Goal: Information Seeking & Learning: Learn about a topic

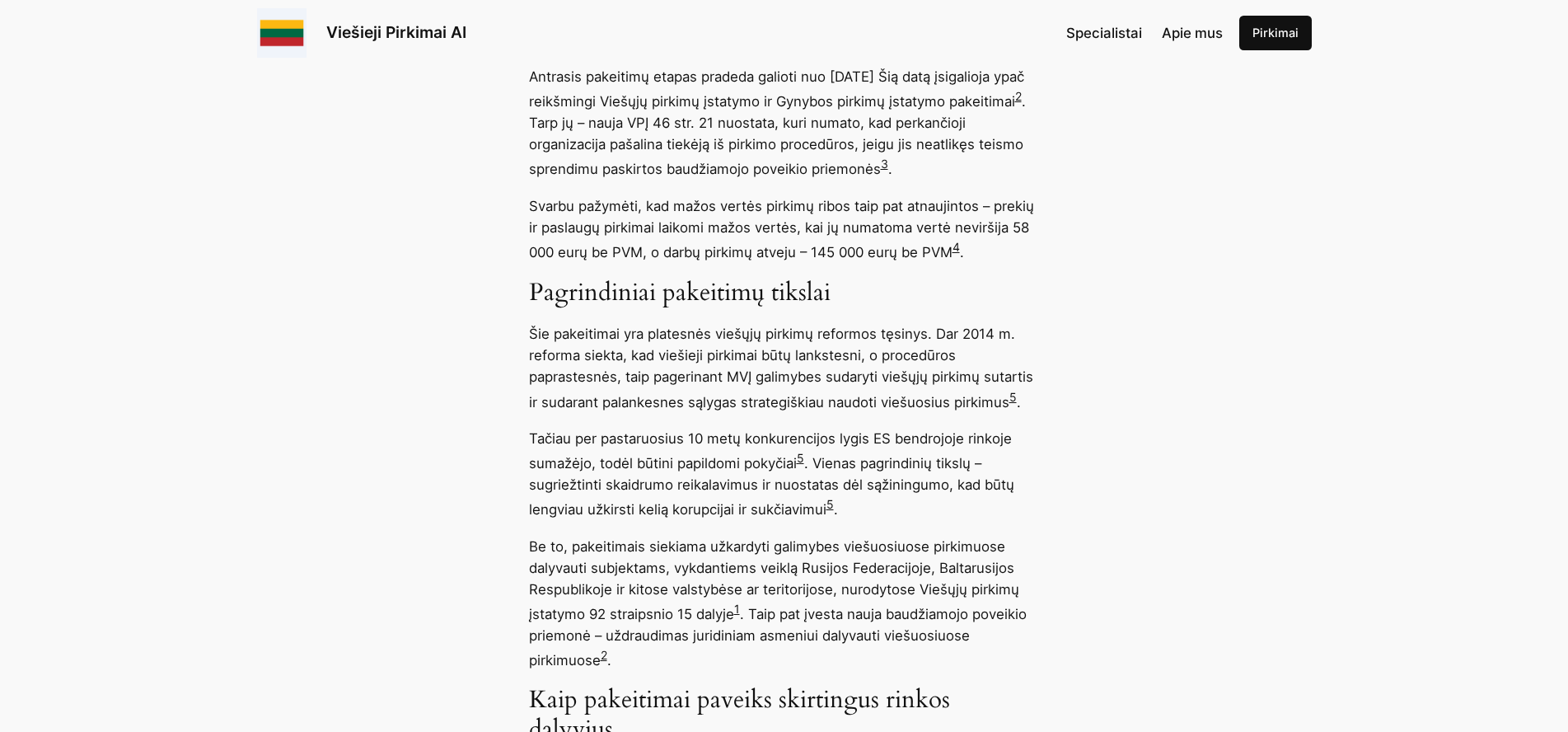
scroll to position [1430, 0]
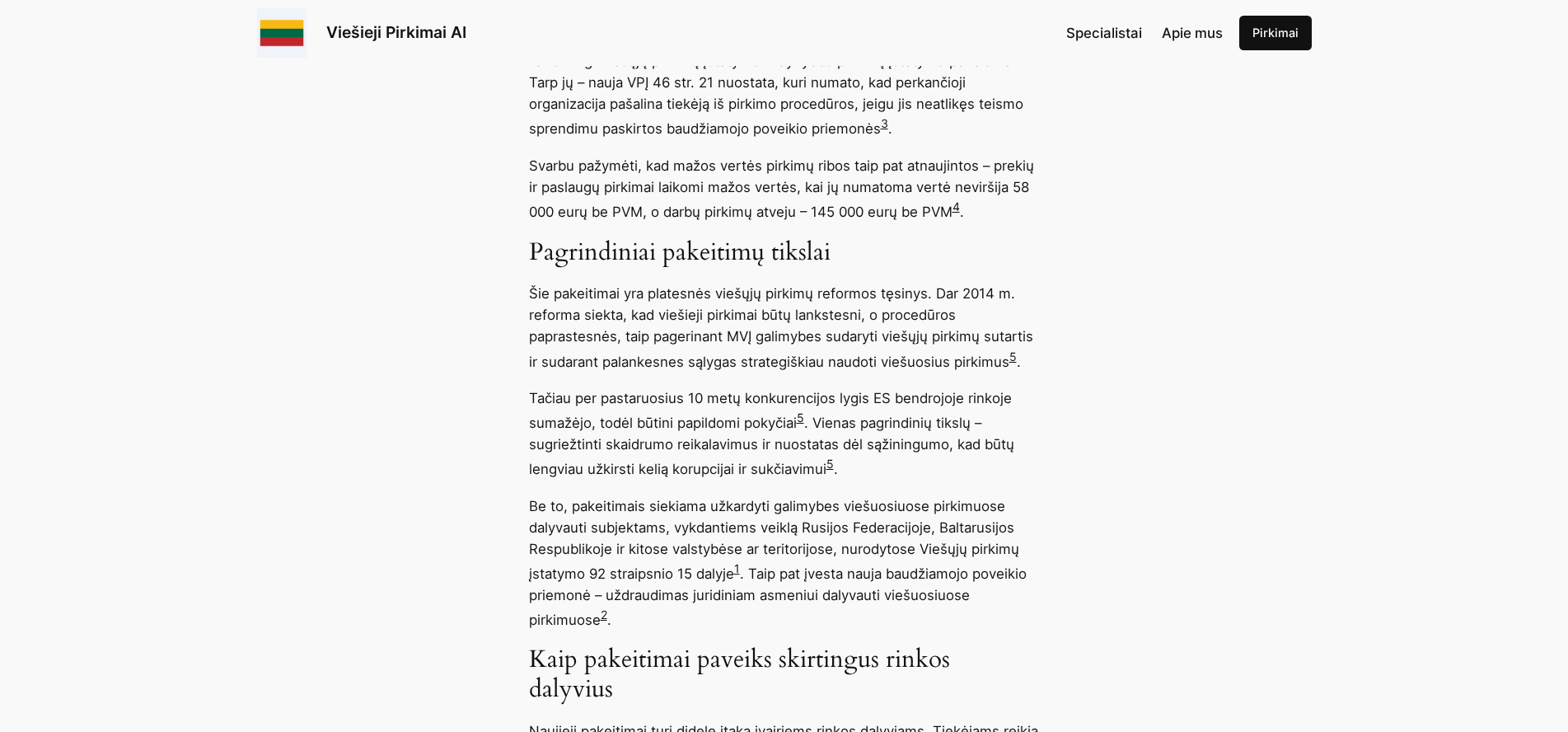
click at [960, 207] on link "4" at bounding box center [956, 206] width 8 height 14
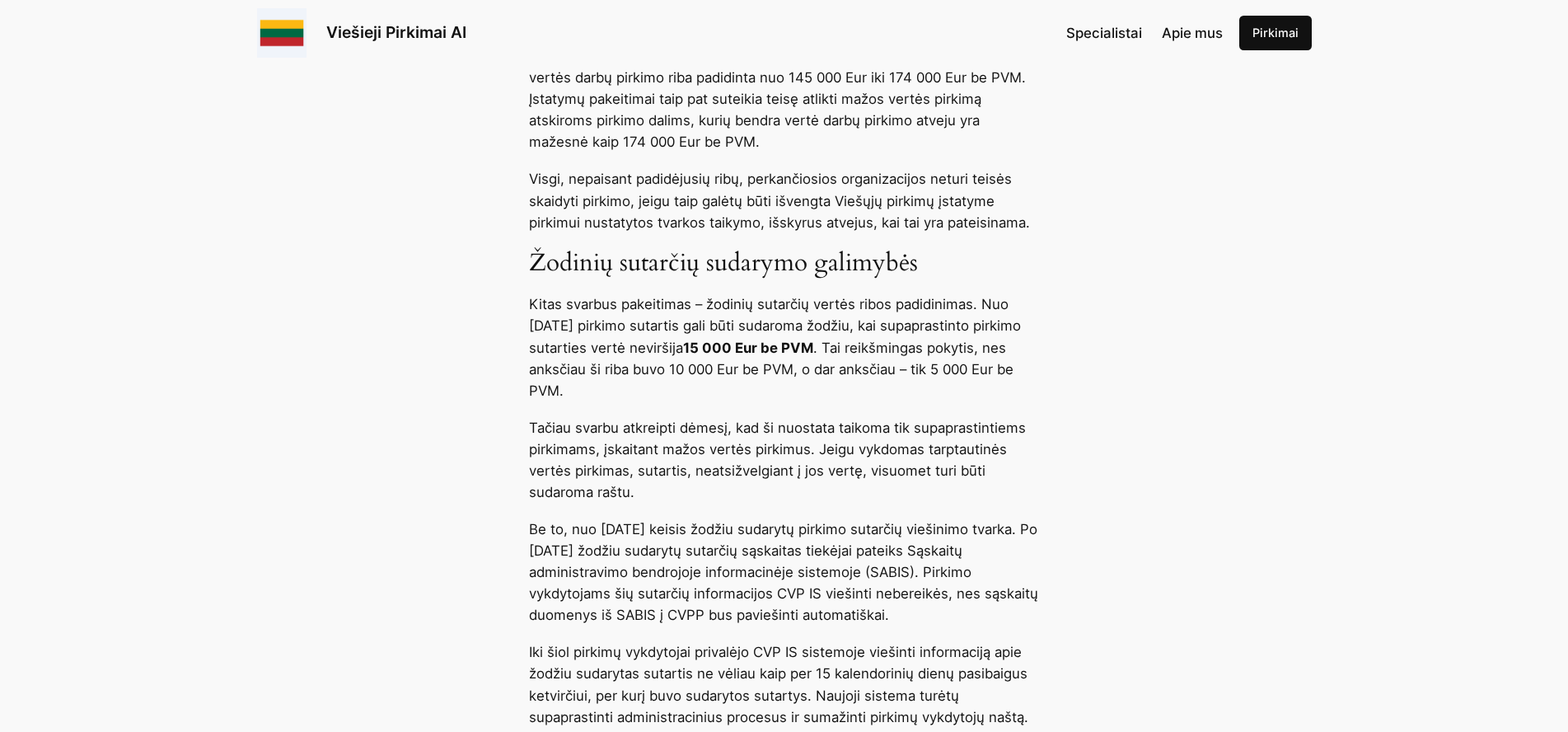
scroll to position [3481, 0]
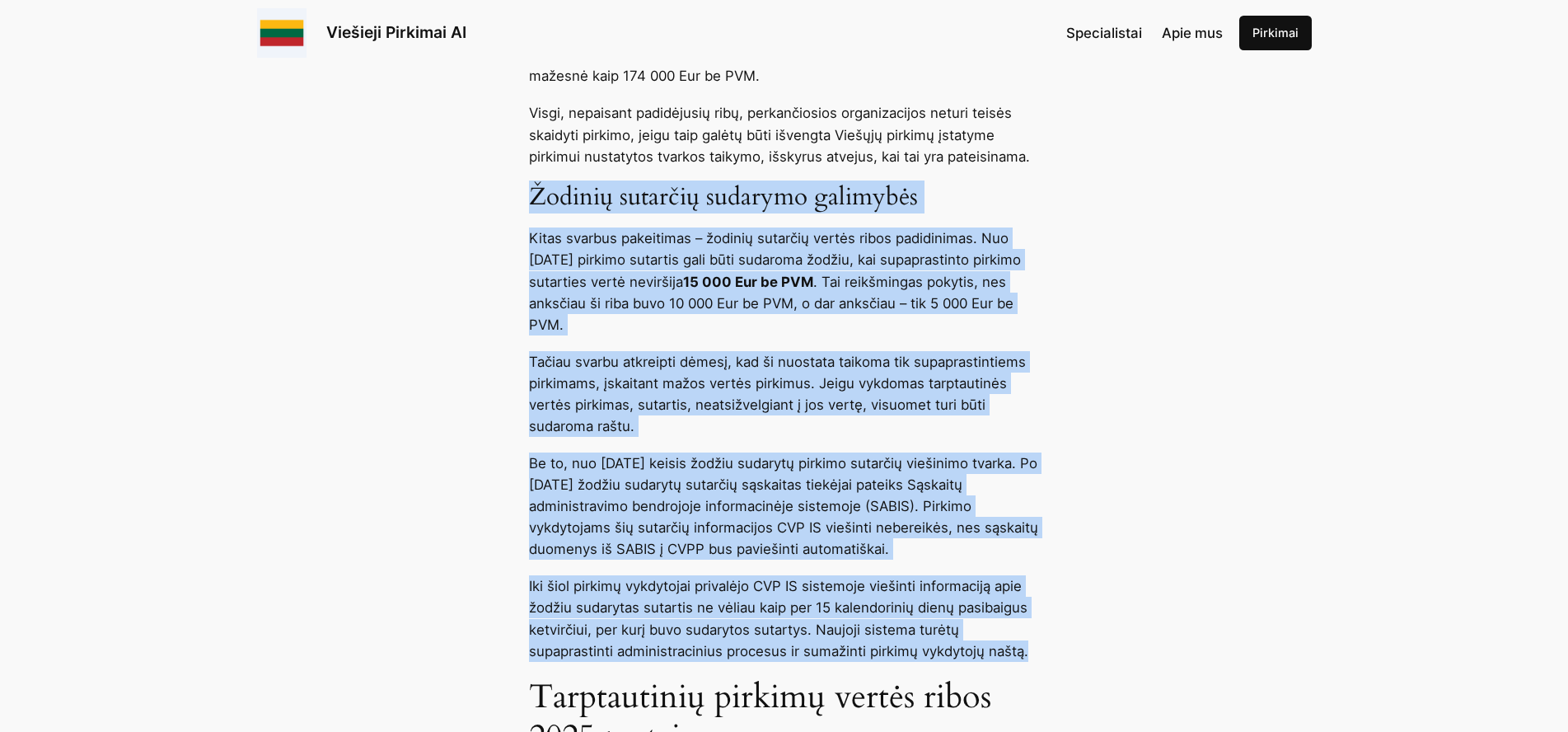
drag, startPoint x: 530, startPoint y: 210, endPoint x: 1061, endPoint y: 683, distance: 711.1
copy div "Loremip dolorsit ametcons adipiscin Elits doeiusm temporinci – utlabor etdolore…"
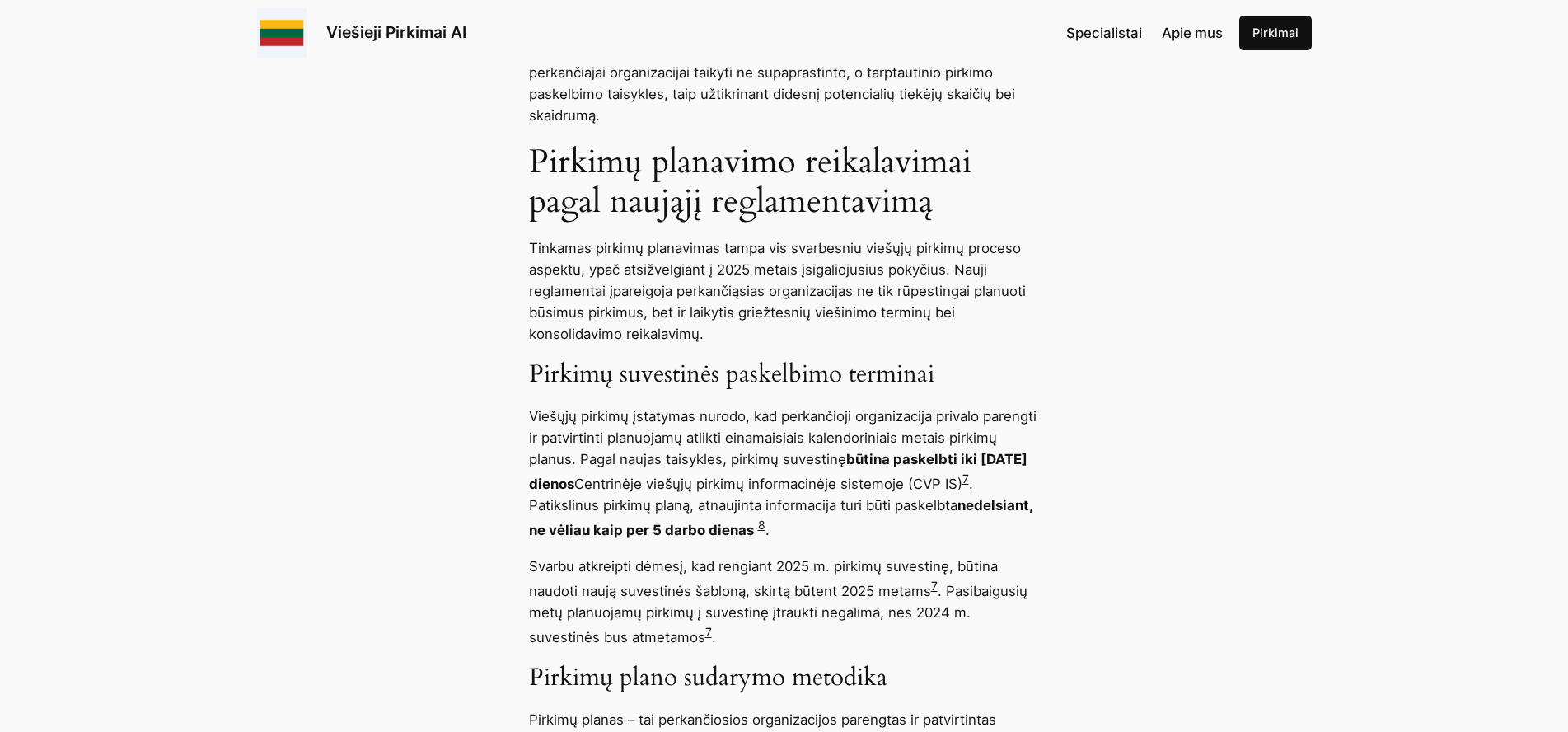
scroll to position [5811, 0]
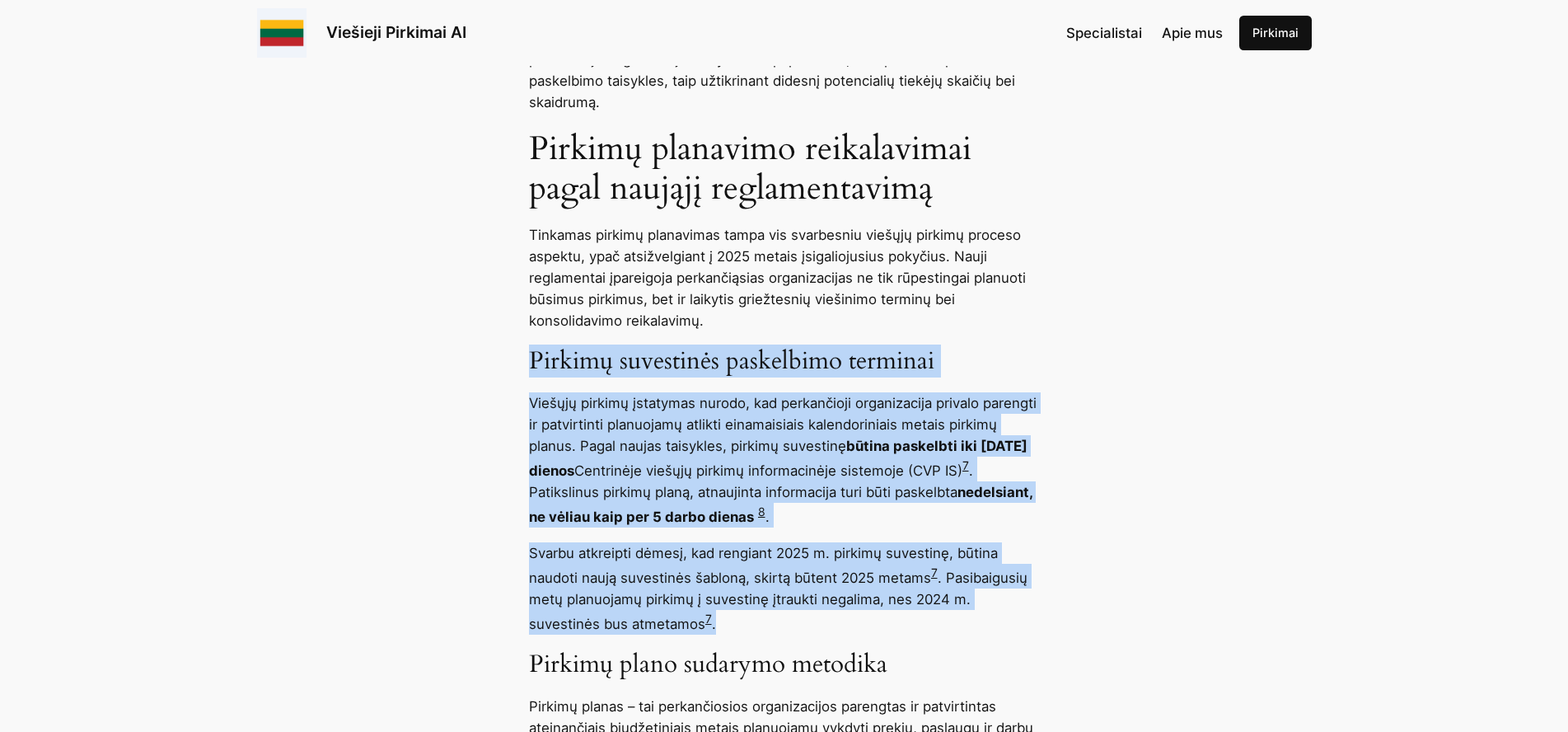
drag, startPoint x: 535, startPoint y: 378, endPoint x: 731, endPoint y: 642, distance: 328.8
copy div "Pirkimų suvestinės paskelbimo terminai Viešųjų pirkimų įstatymas nurodo, kad pe…"
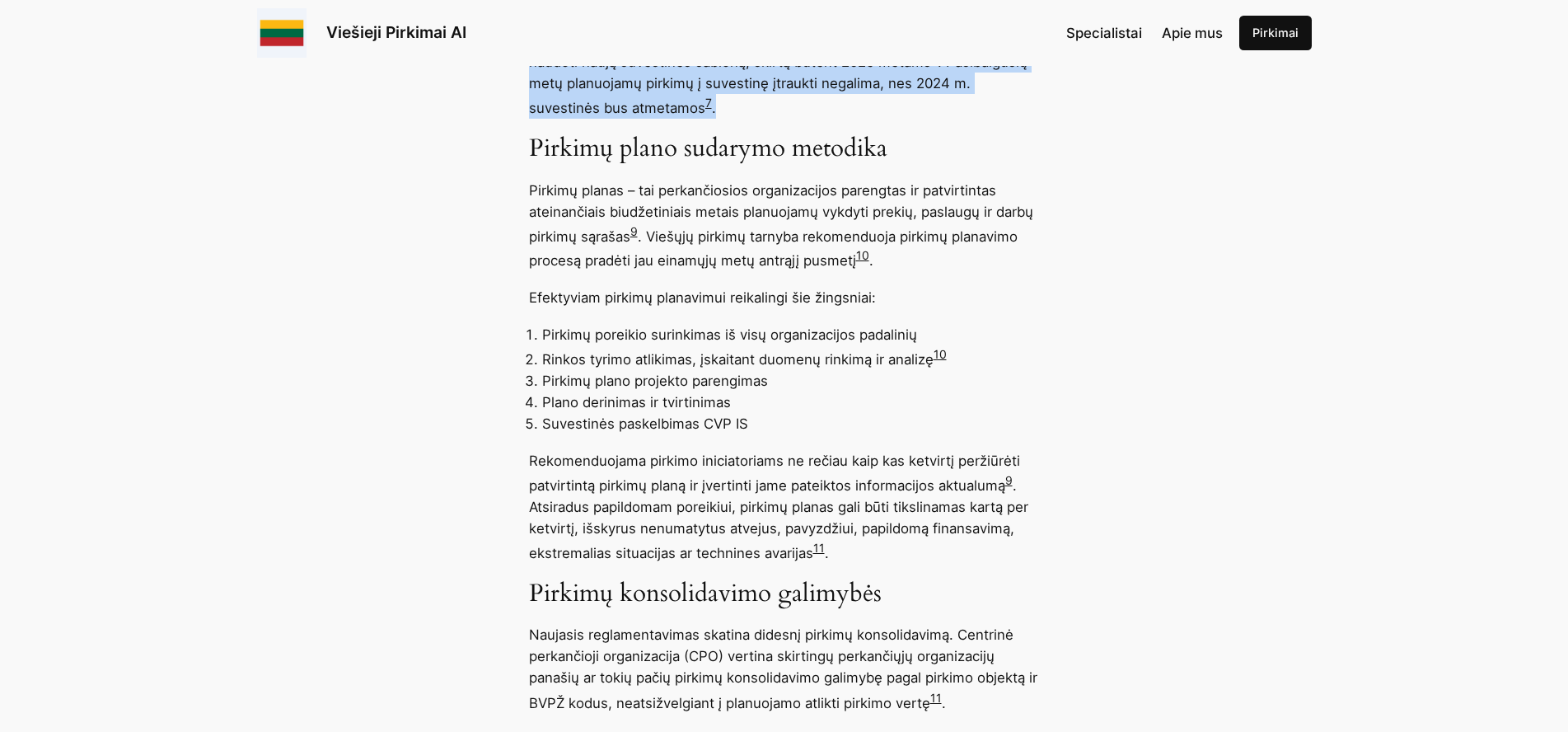
scroll to position [6340, 0]
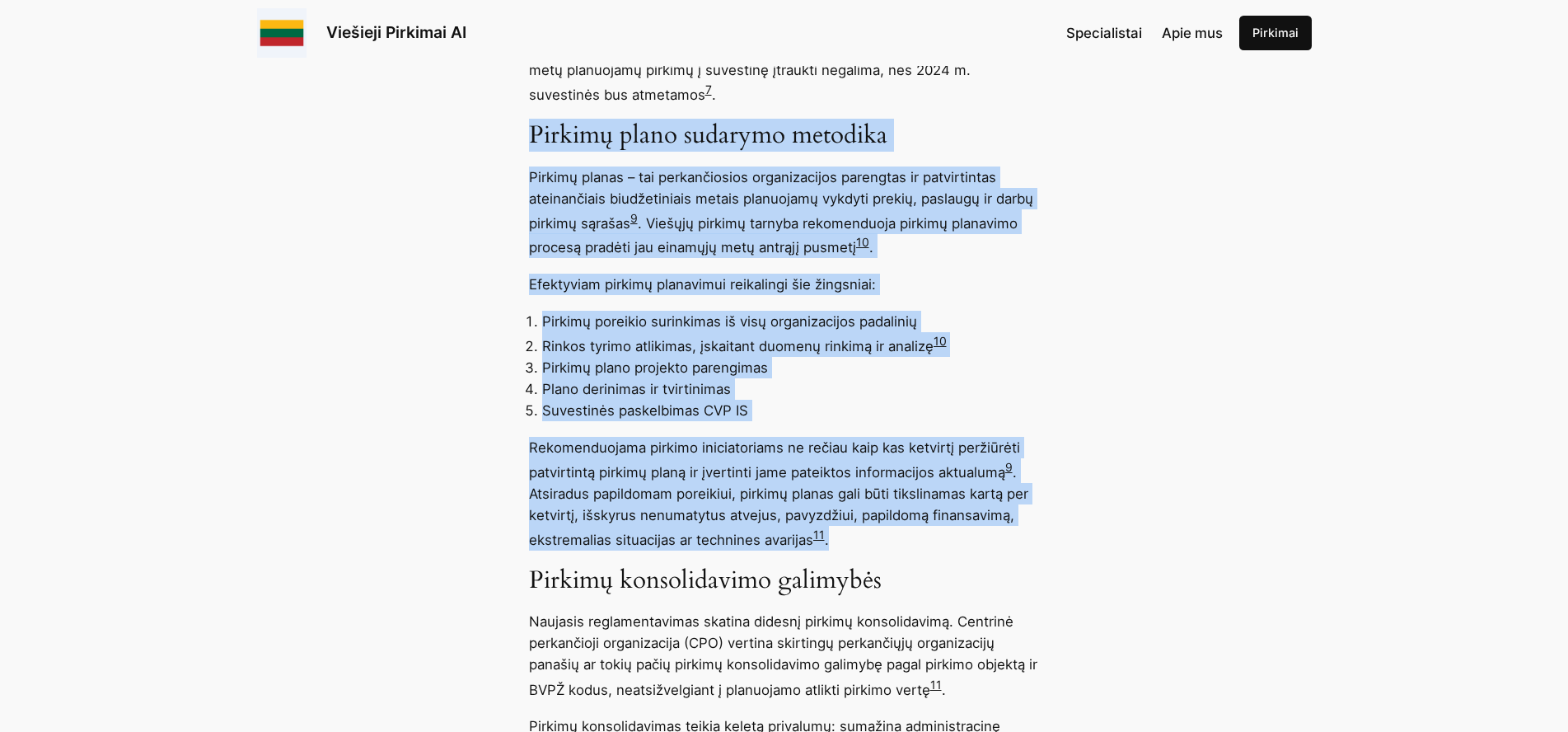
drag, startPoint x: 531, startPoint y: 145, endPoint x: 879, endPoint y: 562, distance: 543.1
copy div "Loremip dolor sitametc adipisci Elitsed doeius – tem incididuntutl etdoloremagn…"
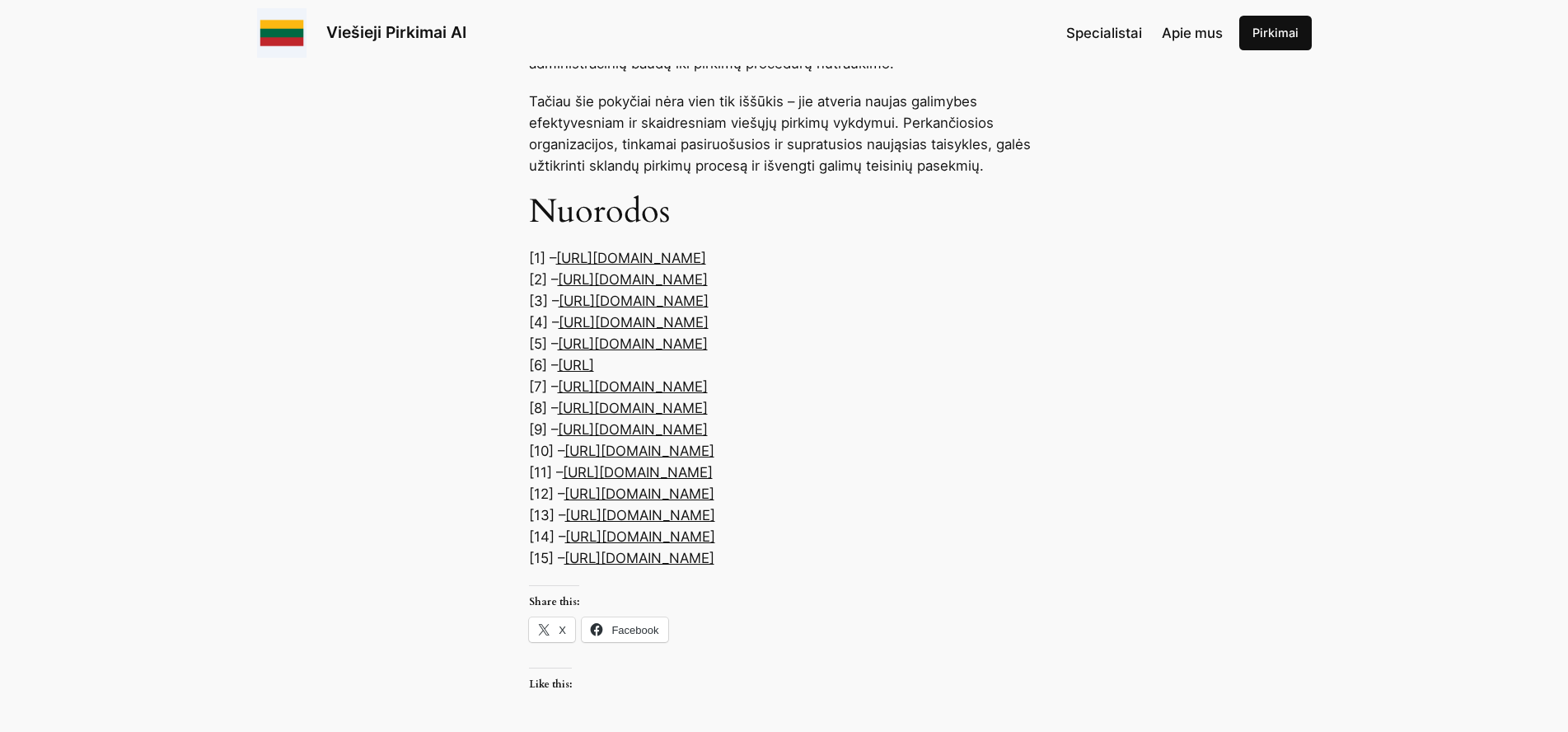
scroll to position [8591, 0]
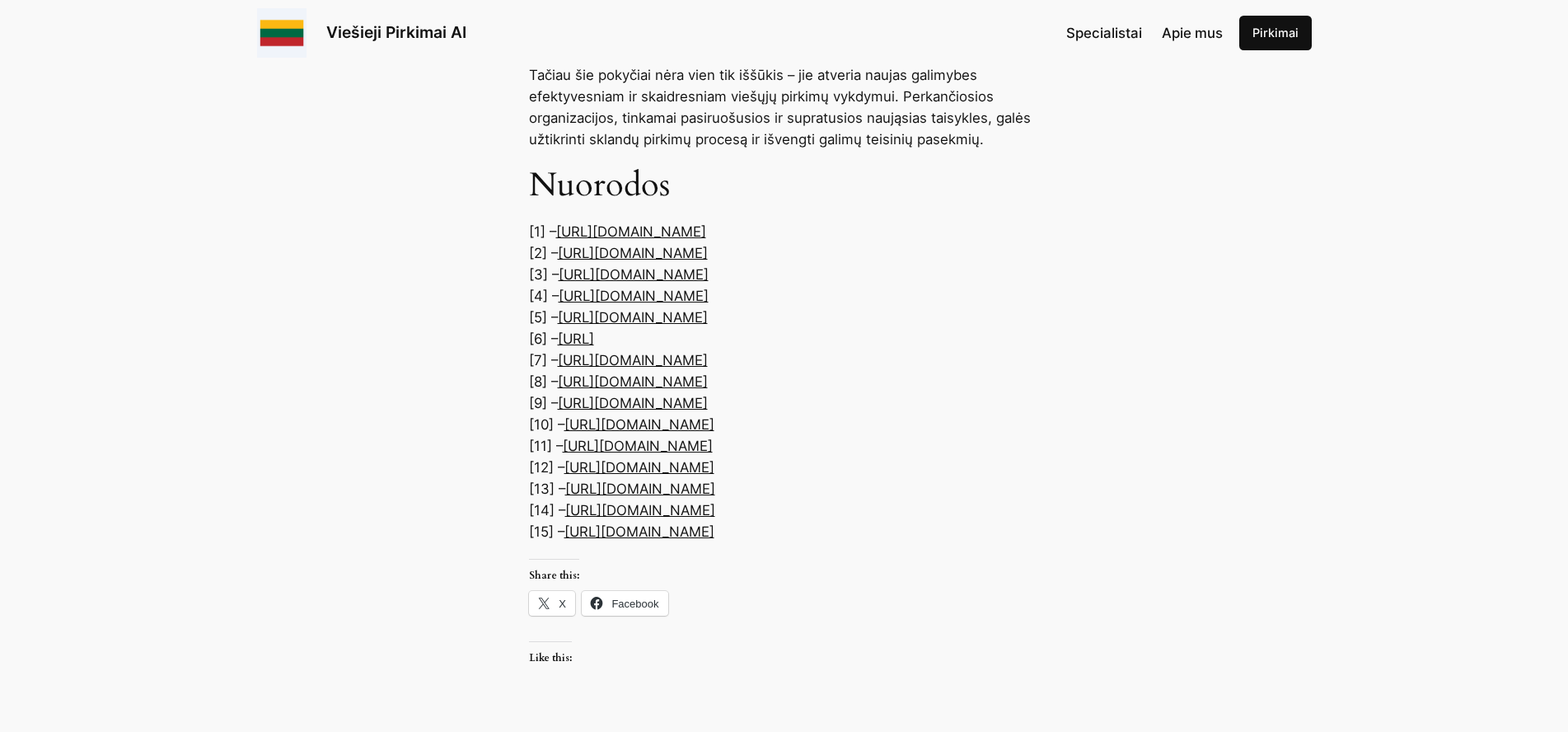
click at [706, 240] on link "[URL][DOMAIN_NAME]" at bounding box center [630, 232] width 150 height 16
click at [625, 261] on link "[URL][DOMAIN_NAME]" at bounding box center [632, 252] width 150 height 16
click at [644, 283] on link "[URL][DOMAIN_NAME]" at bounding box center [633, 274] width 150 height 16
click at [687, 506] on p "[1] – [URL][DOMAIN_NAME] [2] – [URL][DOMAIN_NAME] [3] – [URL][DOMAIN_NAME] [4] …" at bounding box center [784, 382] width 511 height 322
click at [594, 347] on link "[URL]" at bounding box center [576, 338] width 36 height 16
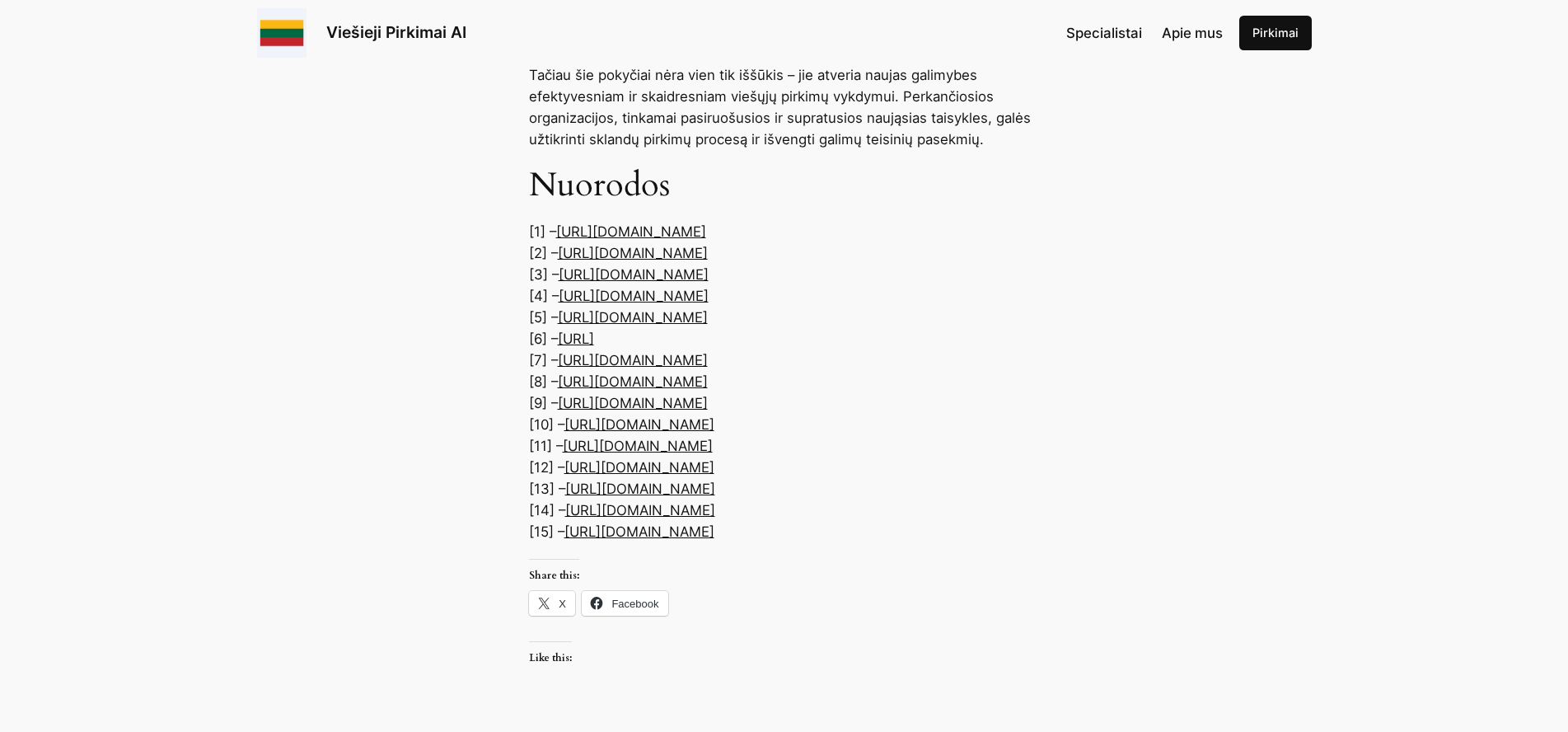
click at [708, 369] on link "[URL][DOMAIN_NAME]" at bounding box center [632, 360] width 150 height 16
click at [654, 389] on link "[URL][DOMAIN_NAME]" at bounding box center [632, 381] width 150 height 16
click at [708, 411] on link "[URL][DOMAIN_NAME]" at bounding box center [632, 402] width 150 height 16
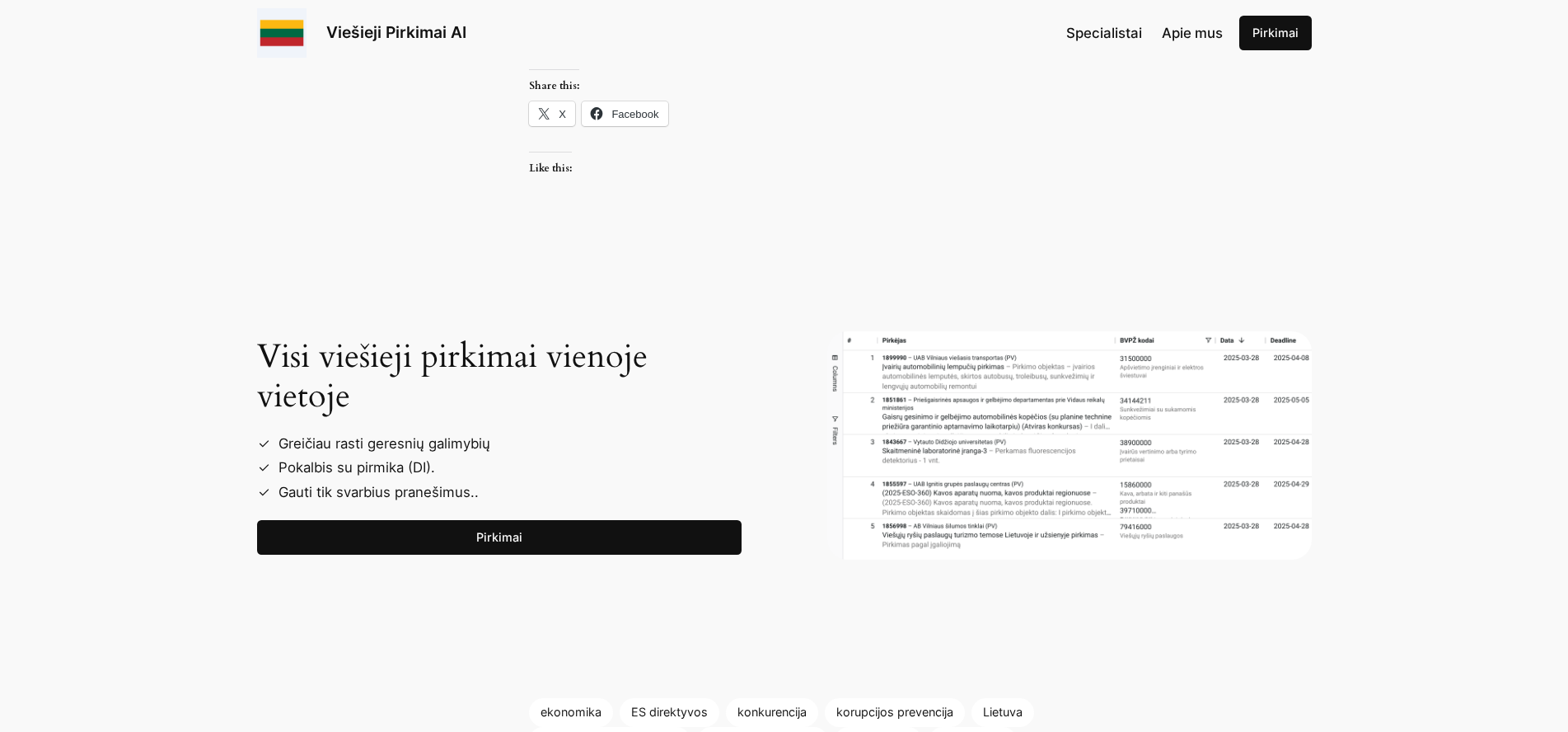
scroll to position [9067, 0]
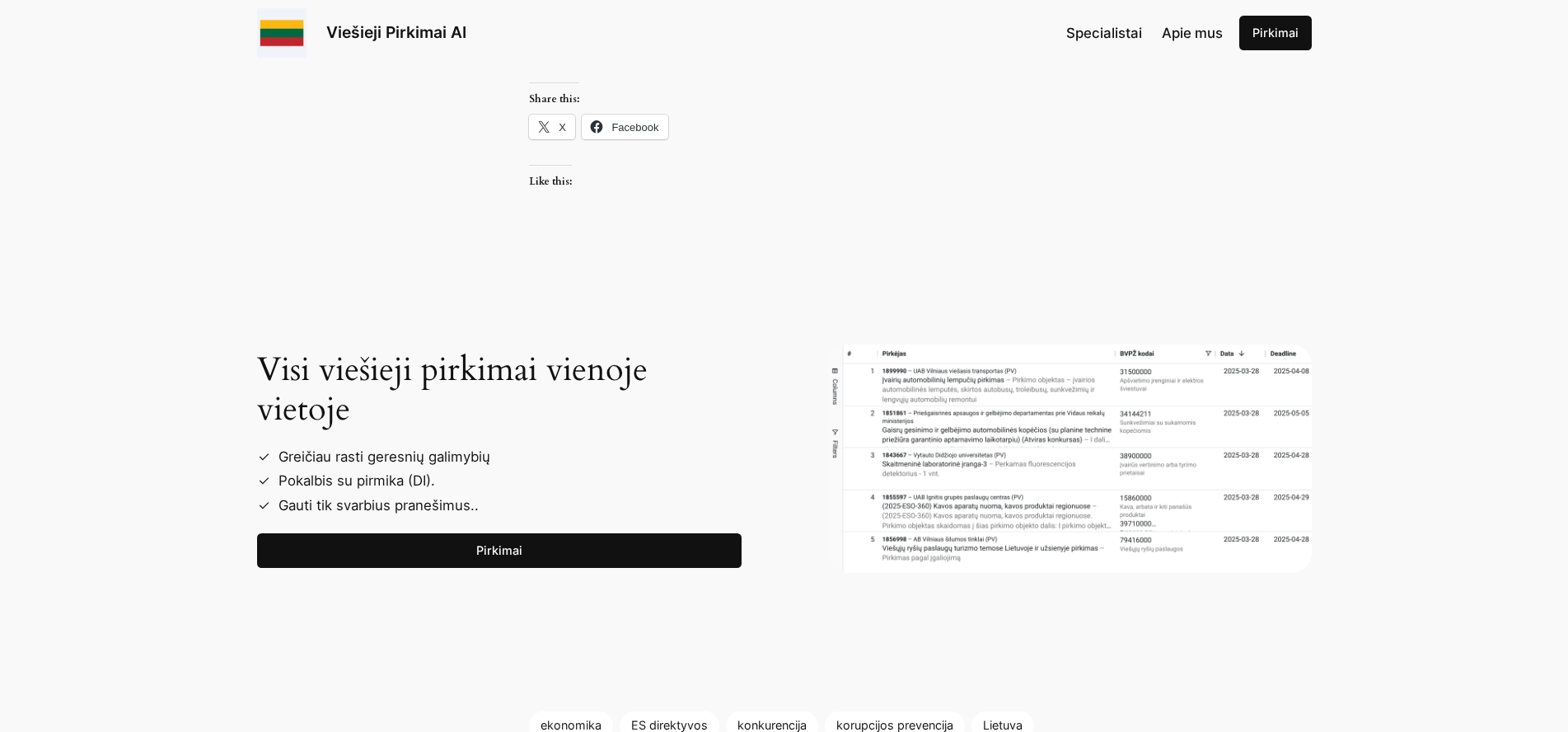
click at [715, 42] on link "[URL][DOMAIN_NAME]" at bounding box center [640, 33] width 150 height 16
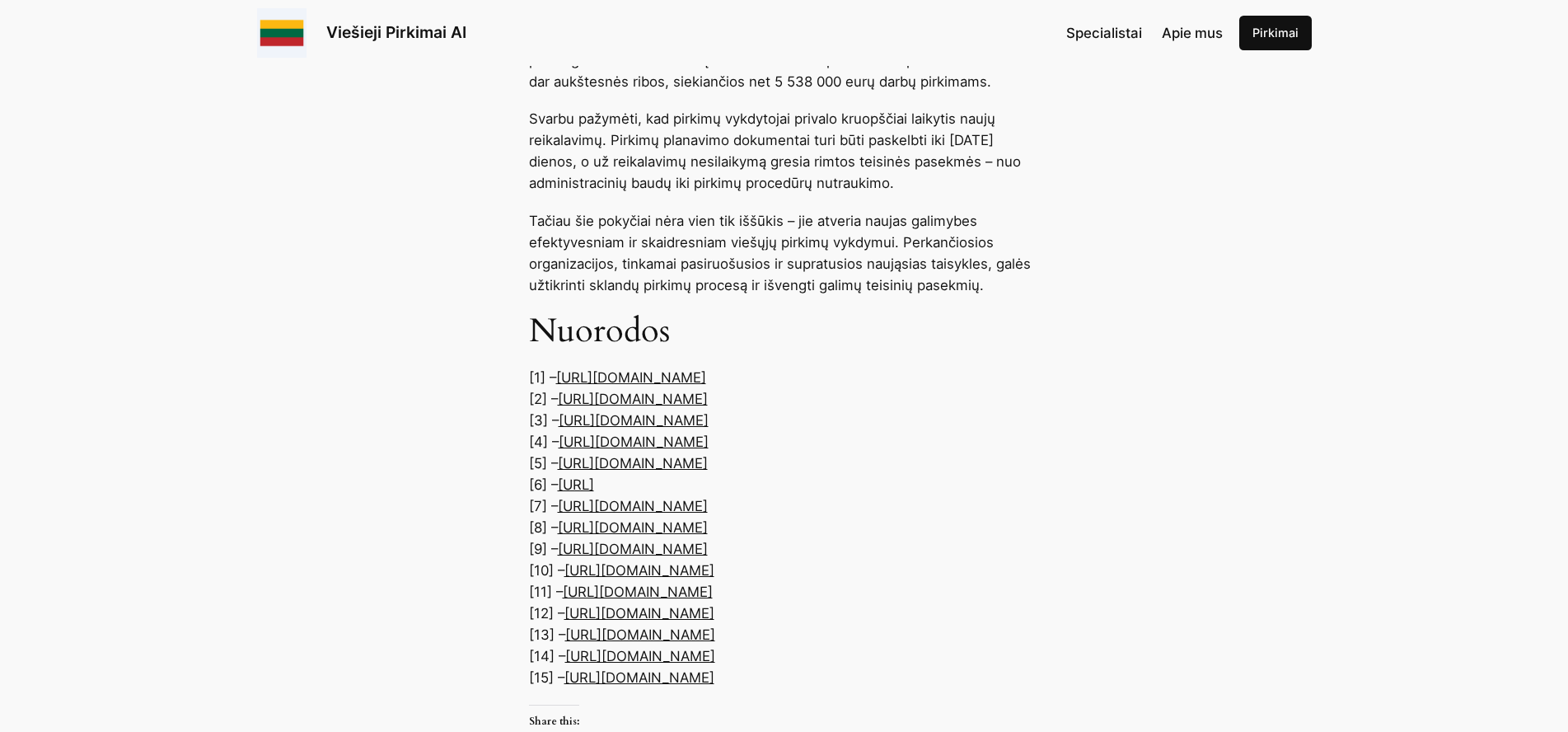
scroll to position [8405, 0]
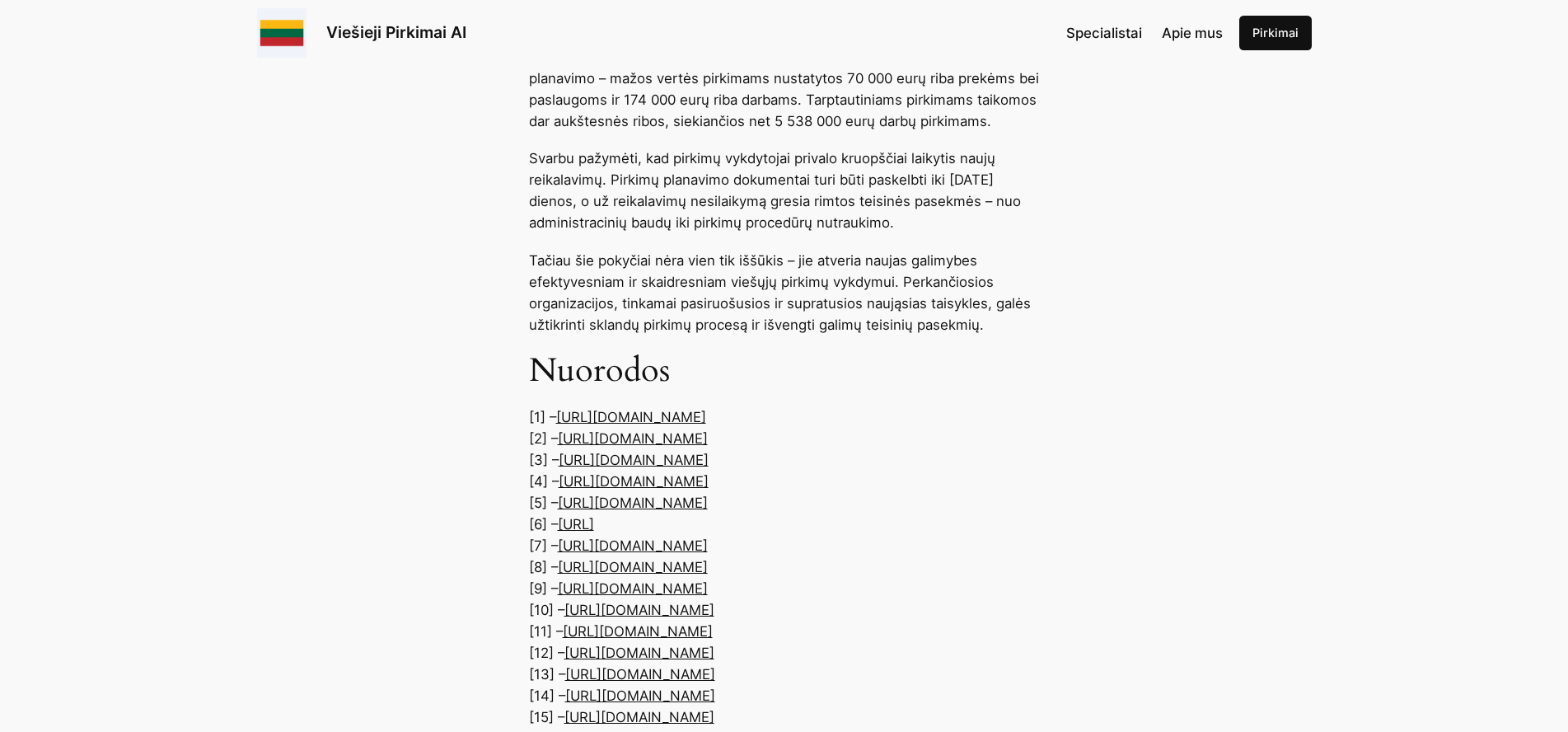
click at [829, 540] on p "[1] – [URL][DOMAIN_NAME] [2] – [URL][DOMAIN_NAME] [3] – [URL][DOMAIN_NAME] [4] …" at bounding box center [784, 566] width 511 height 322
click at [709, 468] on link "[URL][DOMAIN_NAME]" at bounding box center [633, 460] width 150 height 16
click at [627, 447] on link "[URL][DOMAIN_NAME]" at bounding box center [632, 438] width 150 height 16
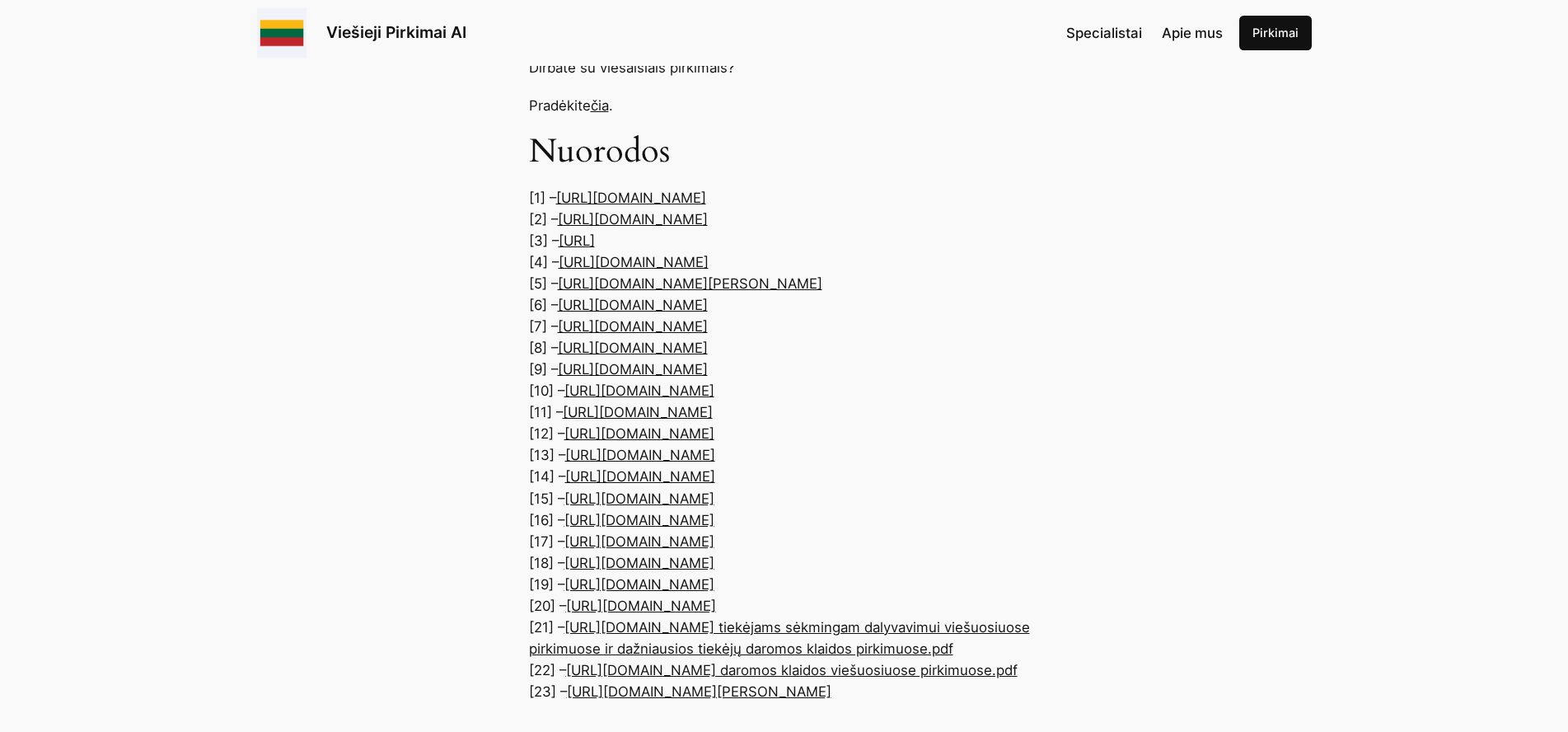
scroll to position [9715, 0]
